Goal: Browse casually

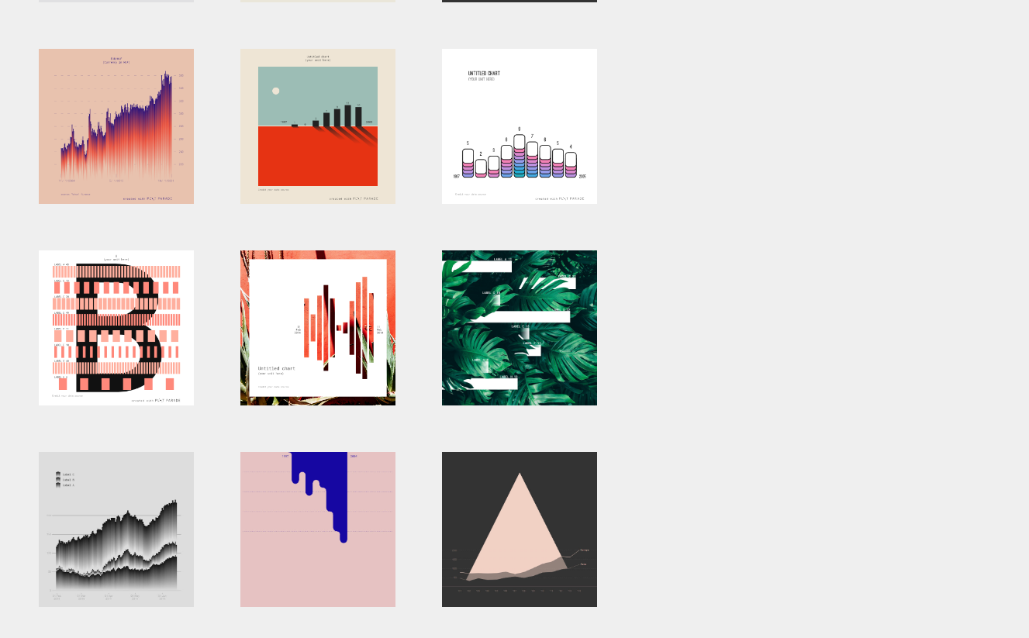
scroll to position [552, 0]
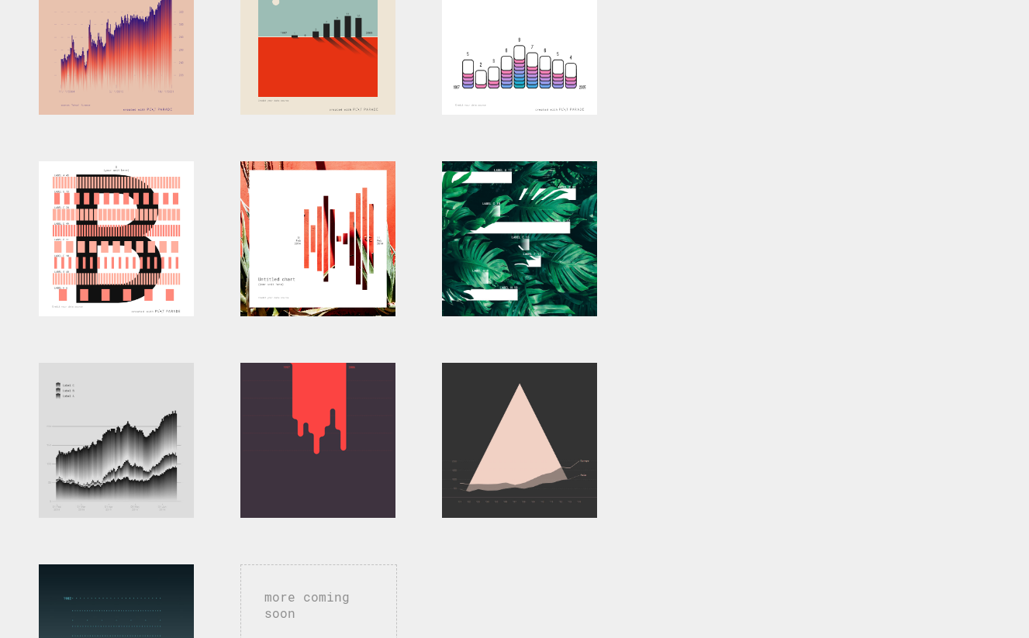
click at [332, 392] on div at bounding box center [317, 440] width 155 height 155
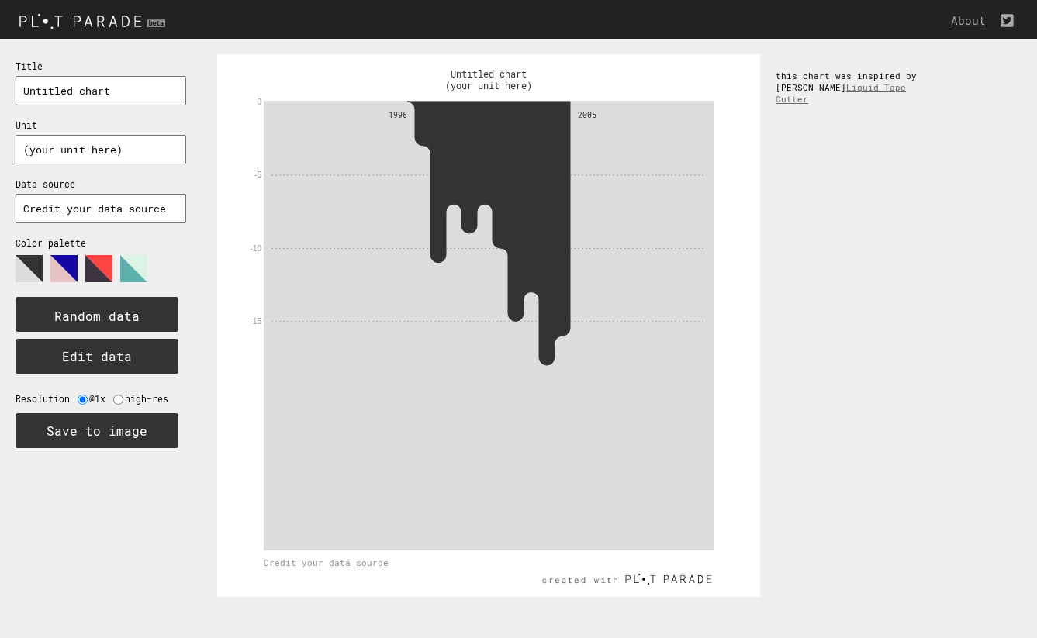
click at [453, 149] on icon at bounding box center [488, 234] width 163 height 264
click at [130, 313] on text "Random data" at bounding box center [96, 316] width 85 height 16
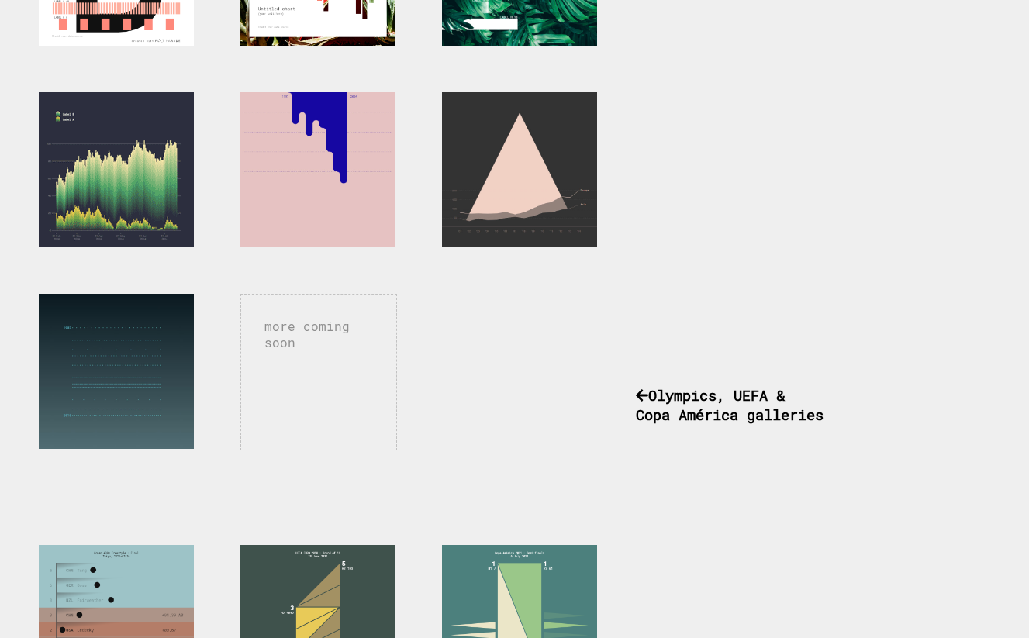
scroll to position [933, 0]
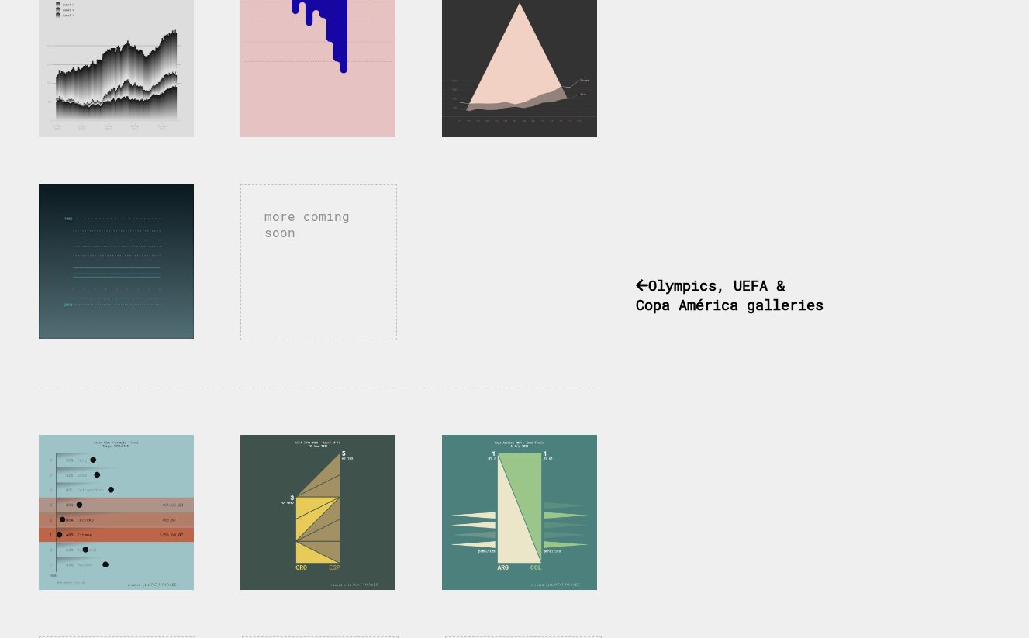
click at [171, 337] on div at bounding box center [116, 261] width 155 height 155
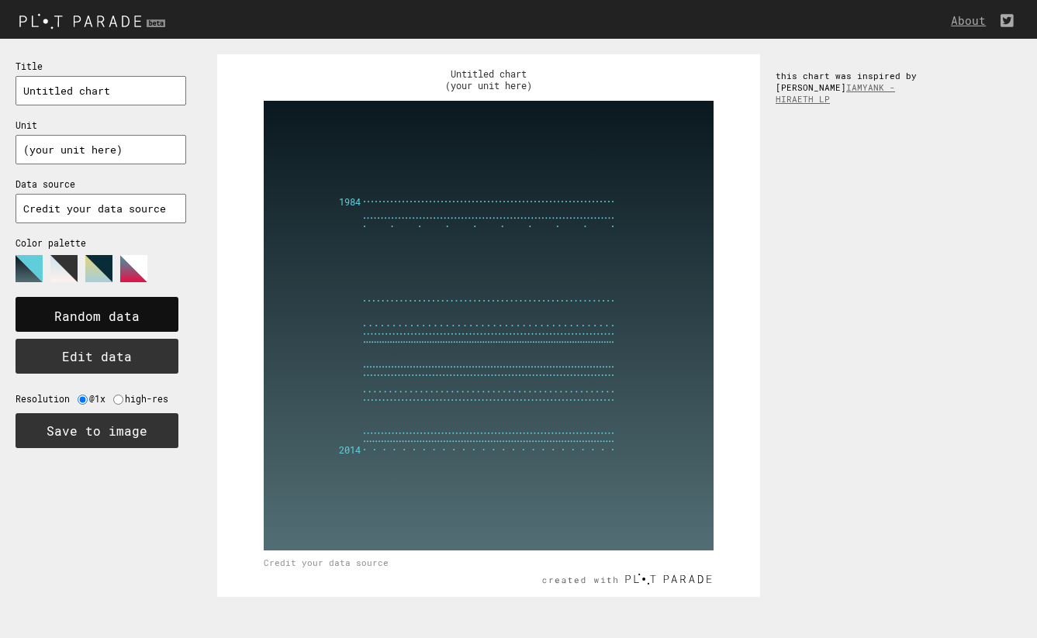
click at [163, 313] on rect at bounding box center [97, 314] width 163 height 35
